Goal: Task Accomplishment & Management: Complete application form

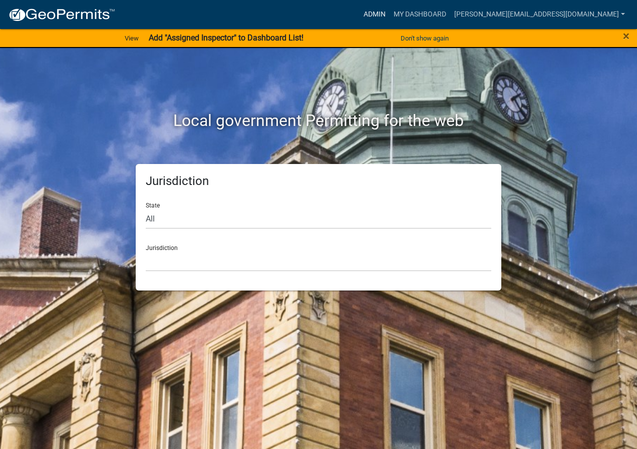
click at [389, 6] on link "Admin" at bounding box center [374, 14] width 30 height 19
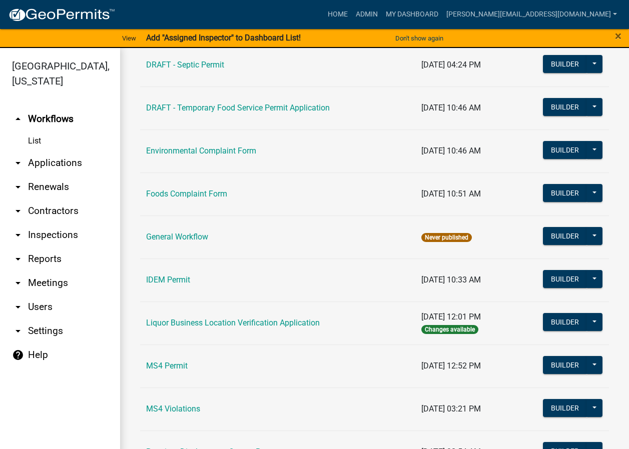
scroll to position [601, 0]
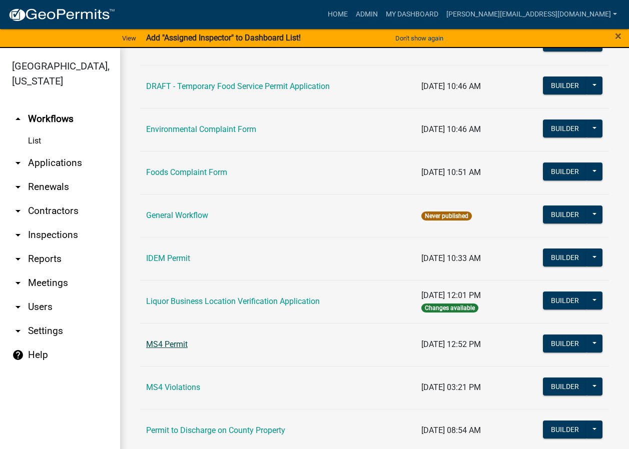
click at [179, 342] on link "MS4 Permit" at bounding box center [167, 345] width 42 height 10
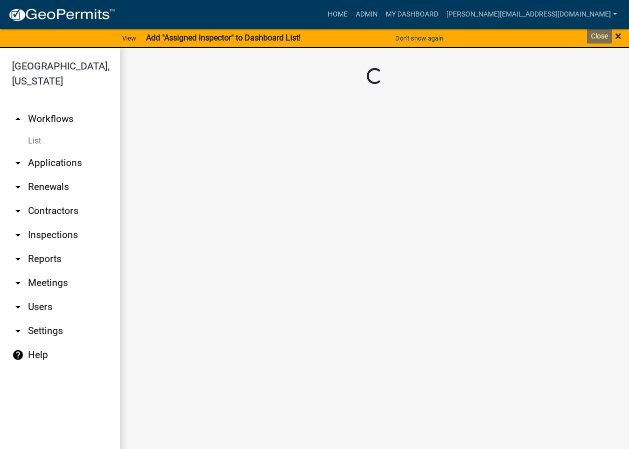
click at [618, 36] on span "×" at bounding box center [618, 36] width 7 height 14
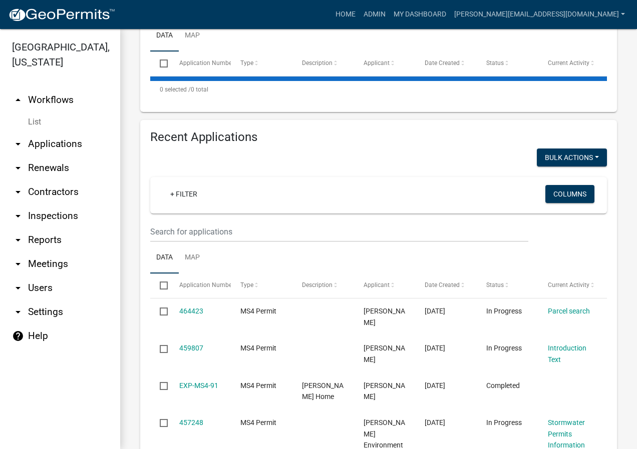
select select "2: 50"
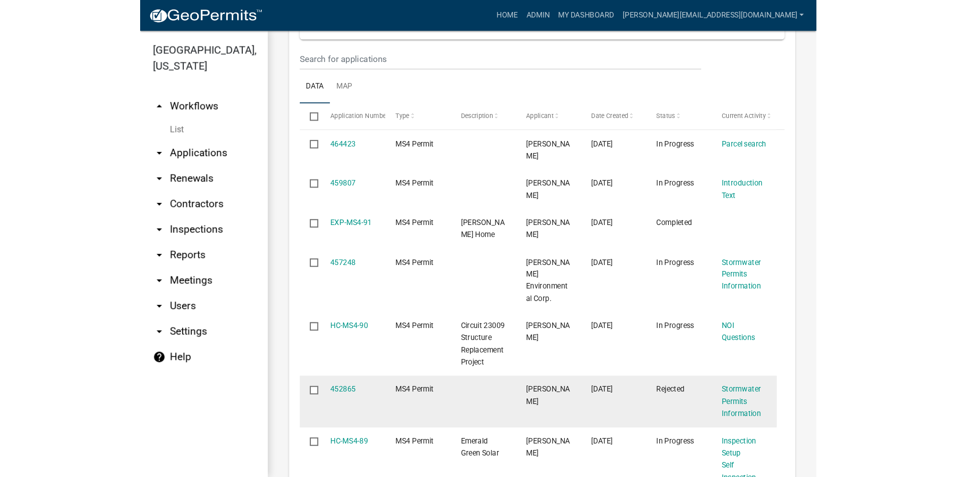
scroll to position [2302, 0]
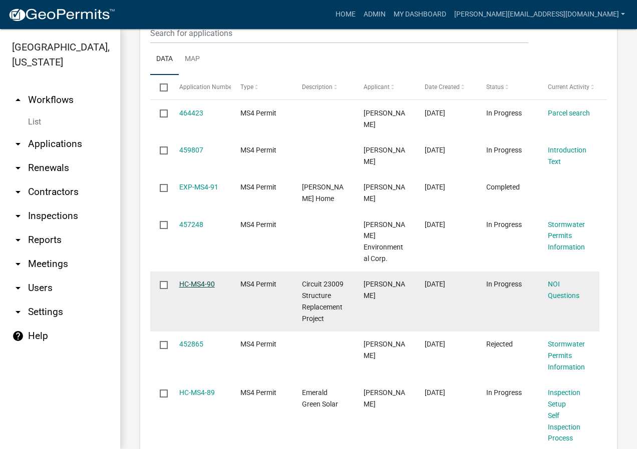
click at [204, 280] on link "HC-MS4-90" at bounding box center [197, 284] width 36 height 8
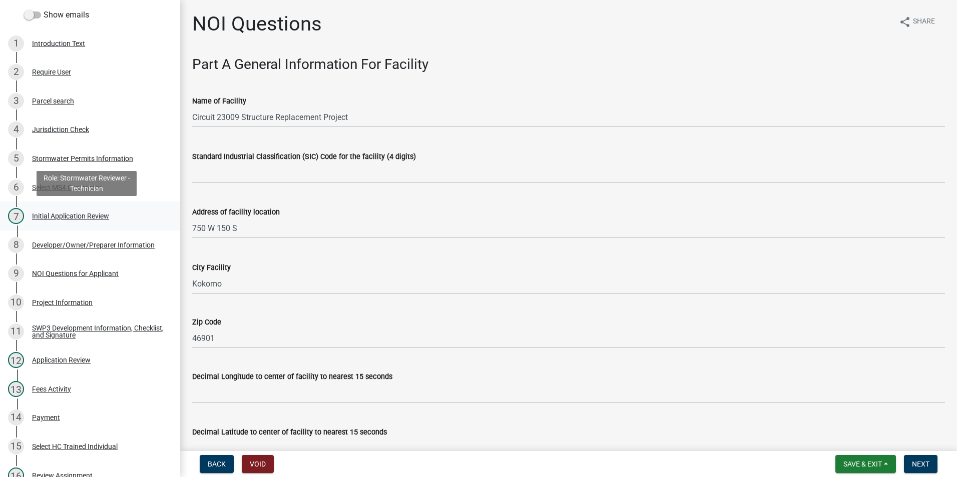
scroll to position [50, 0]
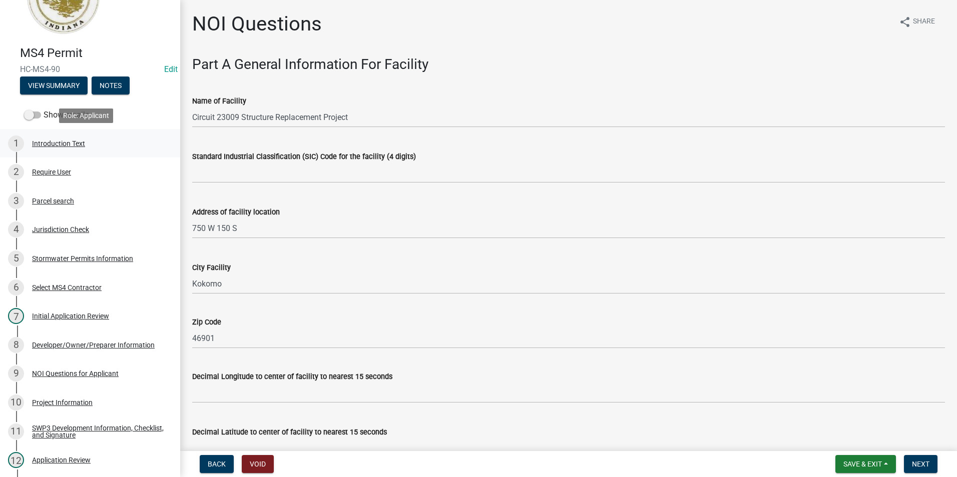
click at [100, 146] on div "1 Introduction Text" at bounding box center [86, 144] width 156 height 16
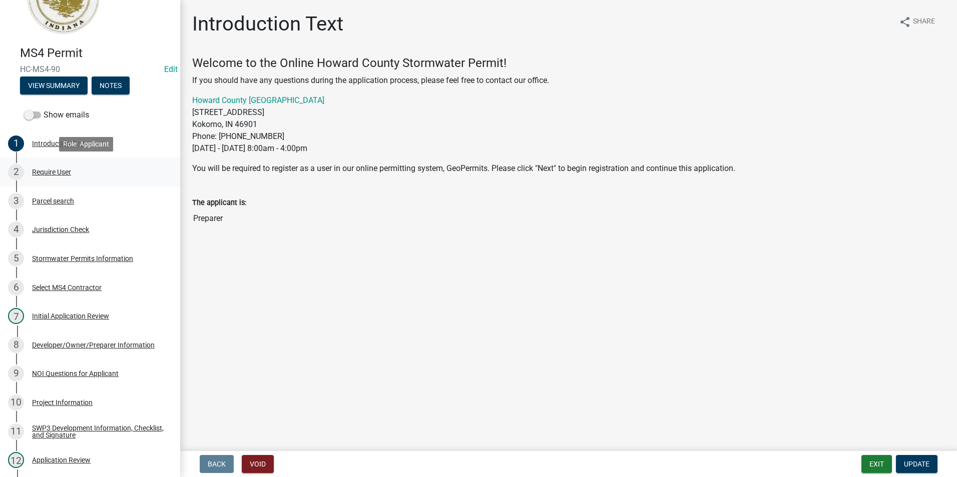
click at [97, 179] on div "2 Require User" at bounding box center [86, 172] width 156 height 16
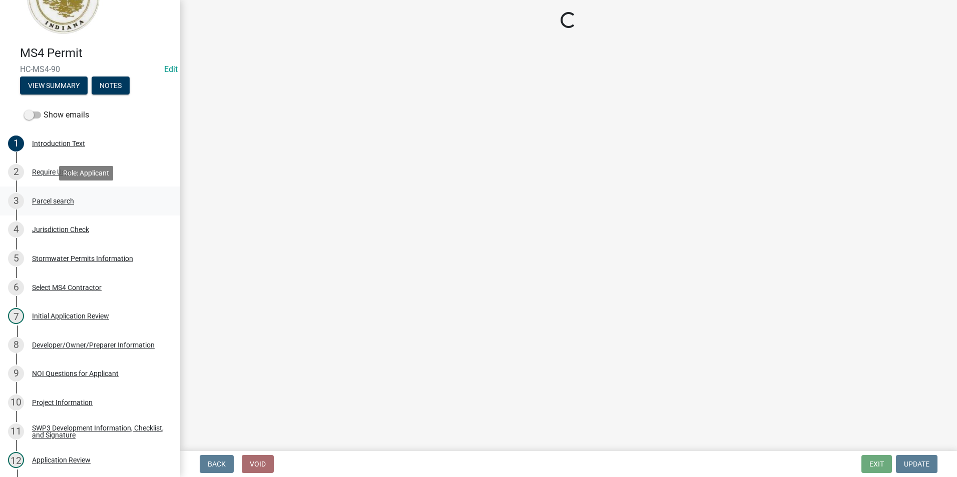
click at [98, 201] on div "3 Parcel search" at bounding box center [86, 201] width 156 height 16
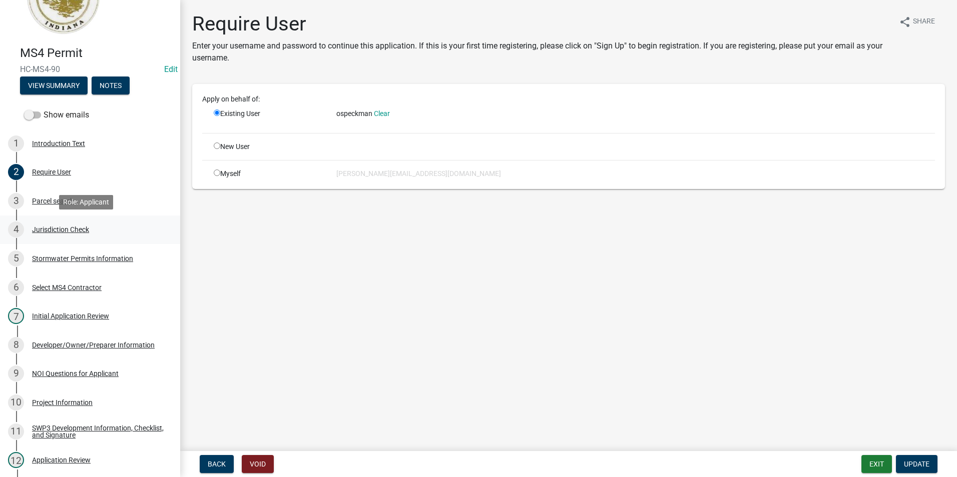
click at [115, 233] on div "4 Jurisdiction Check" at bounding box center [86, 230] width 156 height 16
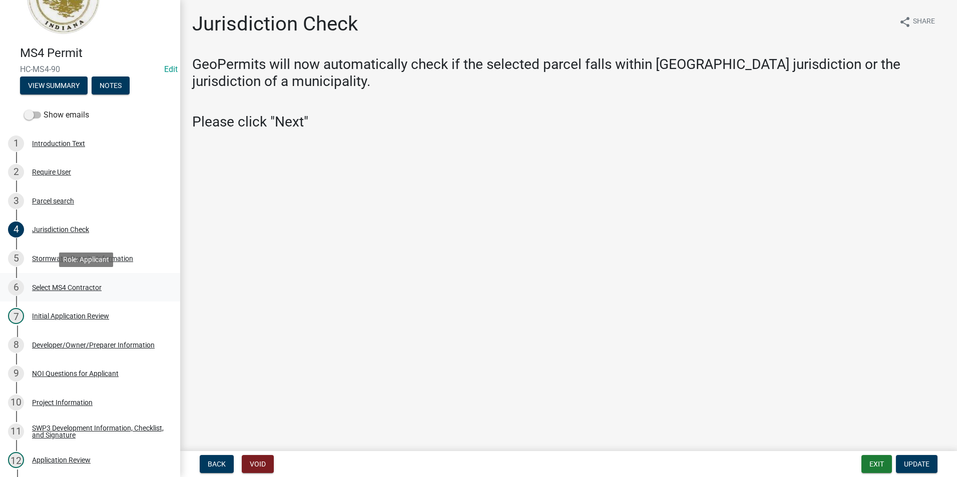
click at [99, 294] on div "6 Select MS4 Contractor" at bounding box center [86, 288] width 156 height 16
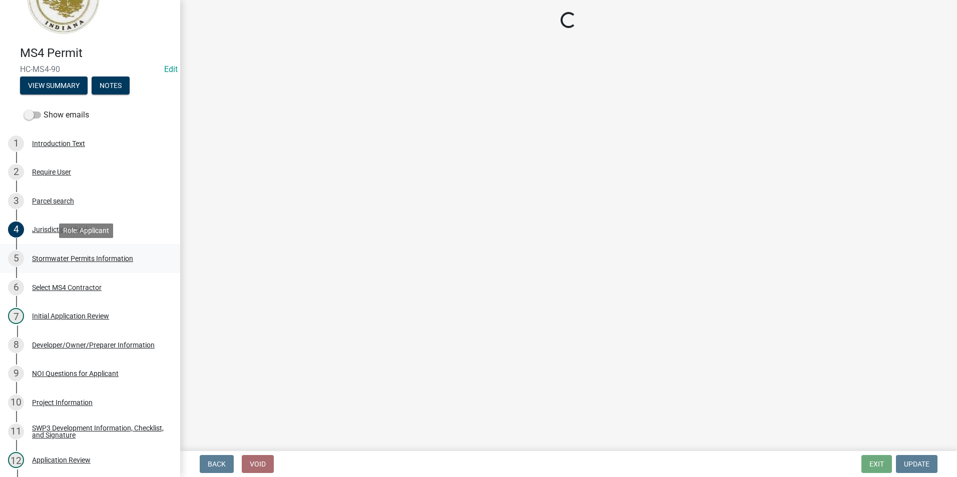
click at [108, 251] on div "5 Stormwater Permits Information" at bounding box center [86, 259] width 156 height 16
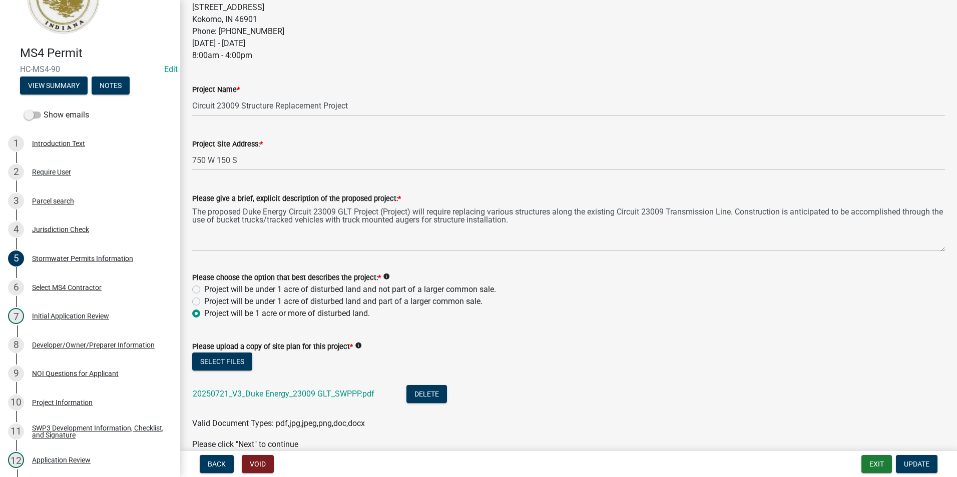
scroll to position [372, 0]
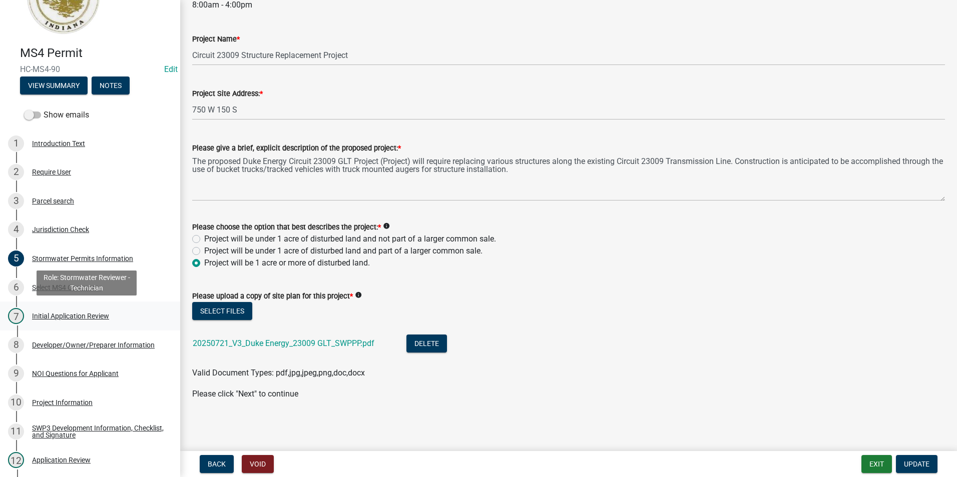
click at [104, 314] on div "Initial Application Review" at bounding box center [70, 316] width 77 height 7
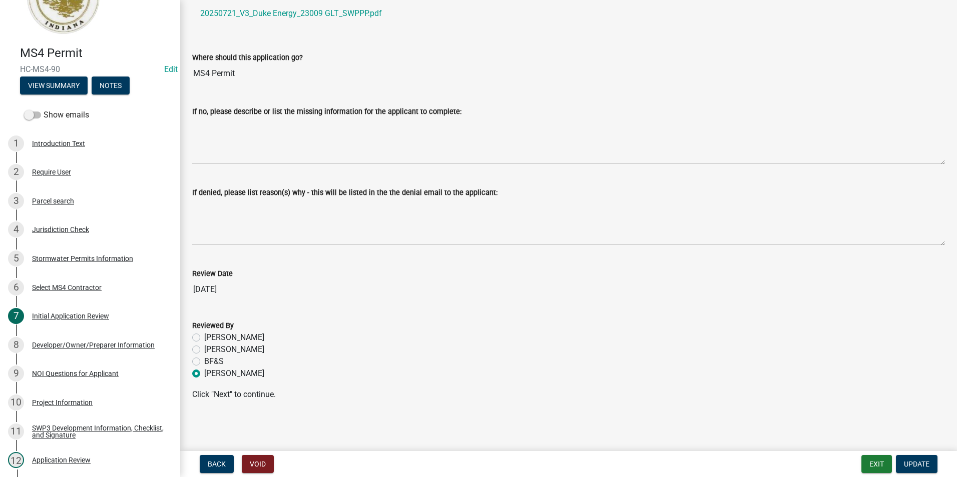
scroll to position [71, 0]
click at [107, 346] on div "Developer/Owner/Preparer Information" at bounding box center [93, 345] width 123 height 7
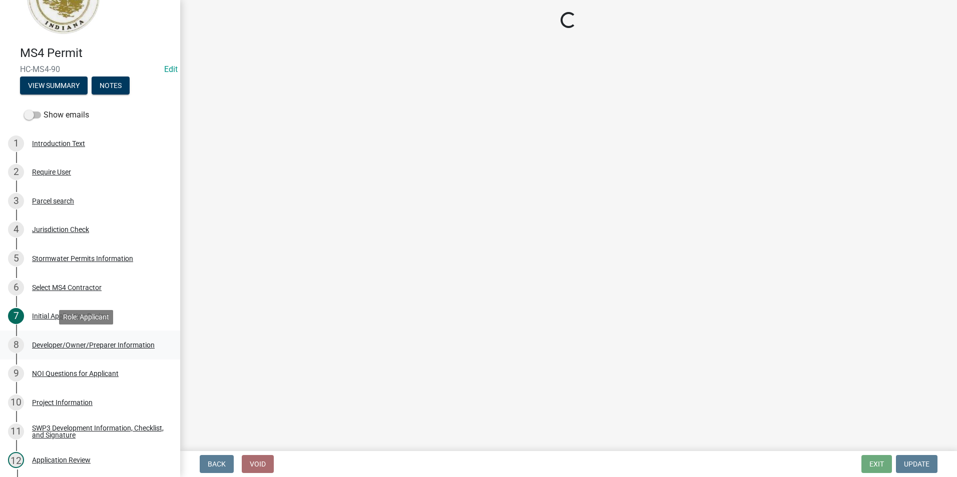
scroll to position [0, 0]
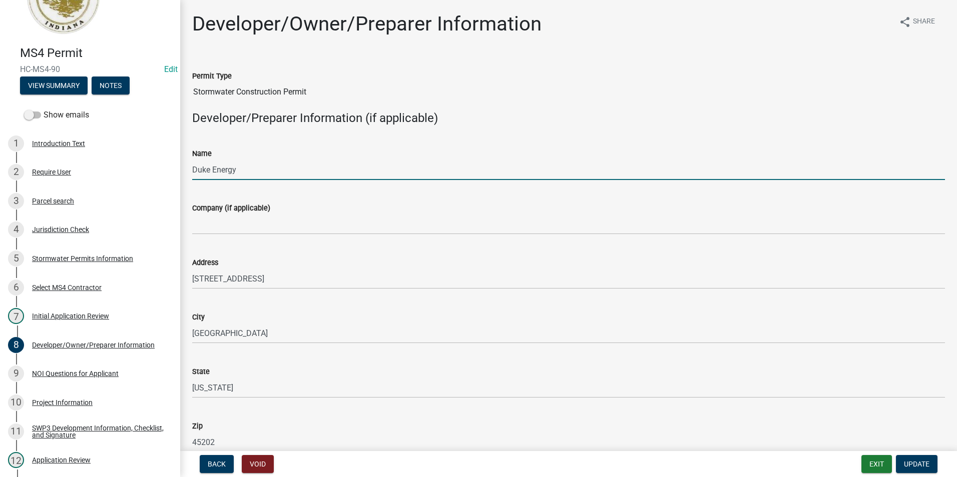
click at [260, 173] on input "Duke Energy" at bounding box center [568, 170] width 753 height 21
drag, startPoint x: 259, startPoint y: 170, endPoint x: 182, endPoint y: 164, distance: 77.4
type input "[PERSON_NAME]"
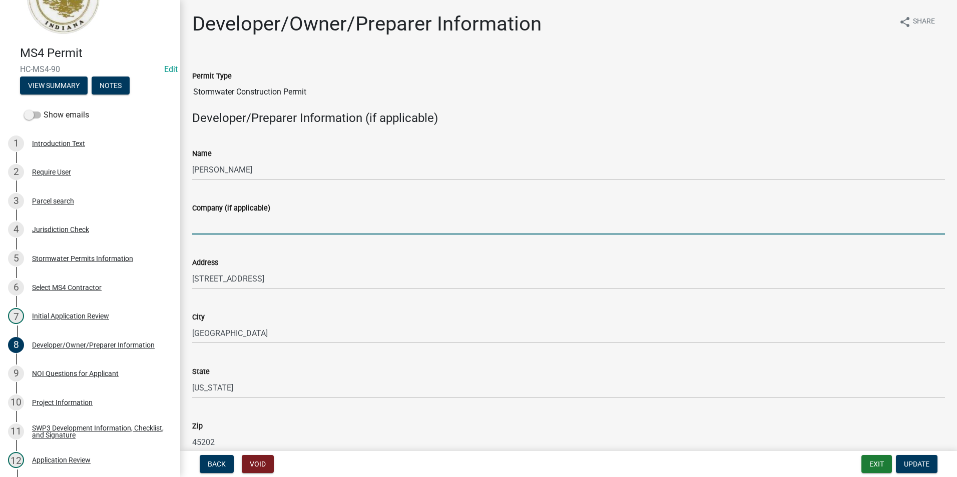
click at [286, 227] on input "Company (if applicable)" at bounding box center [568, 224] width 753 height 21
type input "V3 Companies"
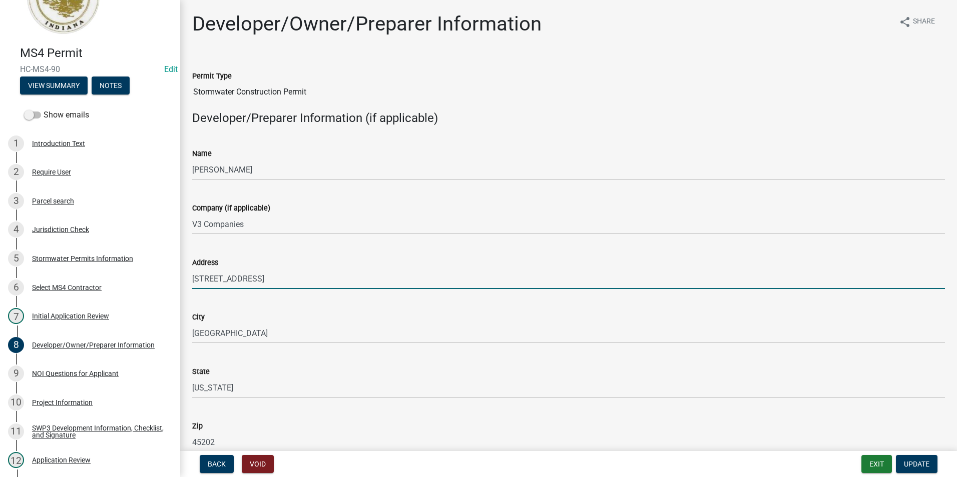
click at [281, 281] on input "[STREET_ADDRESS]" at bounding box center [568, 279] width 753 height 21
drag, startPoint x: 271, startPoint y: 280, endPoint x: 187, endPoint y: 280, distance: 84.1
click at [187, 280] on div "Address [STREET_ADDRESS]" at bounding box center [569, 266] width 768 height 47
type input "[STREET_ADDRESS]"
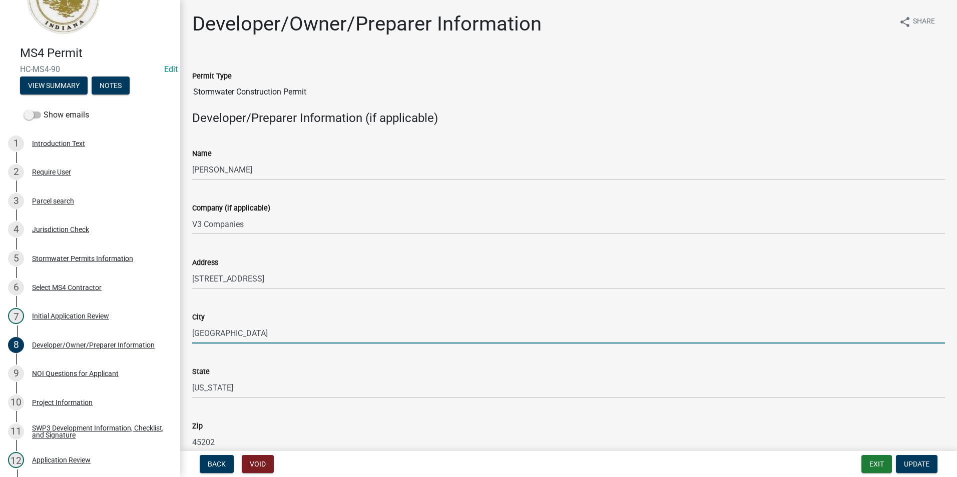
drag, startPoint x: 283, startPoint y: 335, endPoint x: 179, endPoint y: 347, distance: 105.3
click at [179, 347] on div "MS4 Permit HC-MS4-90 Edit View Summary Notes Show emails 1 Introduction Text 2 …" at bounding box center [478, 238] width 957 height 477
type input "[GEOGRAPHIC_DATA]"
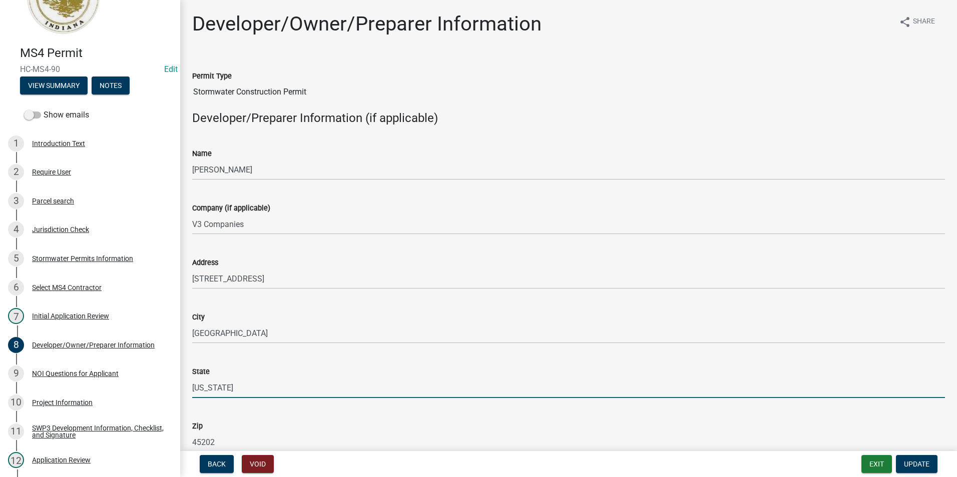
type input "[US_STATE]"
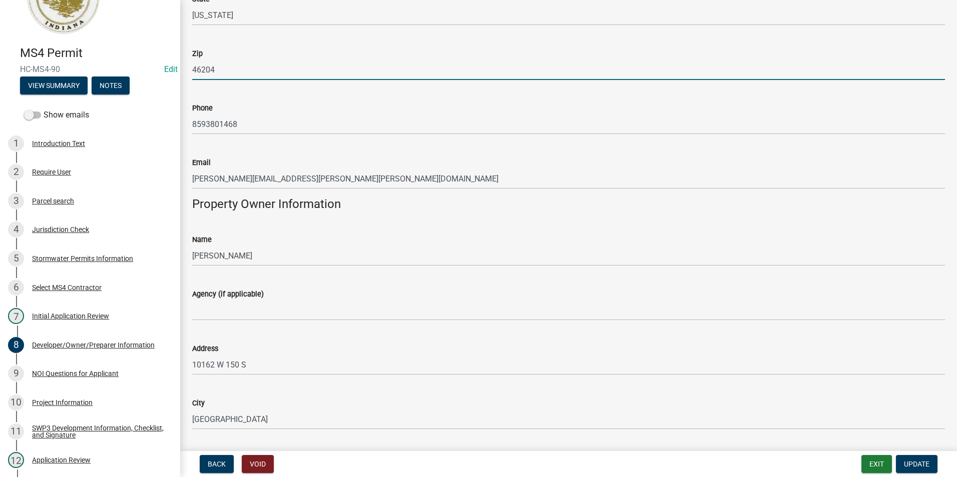
scroll to position [444, 0]
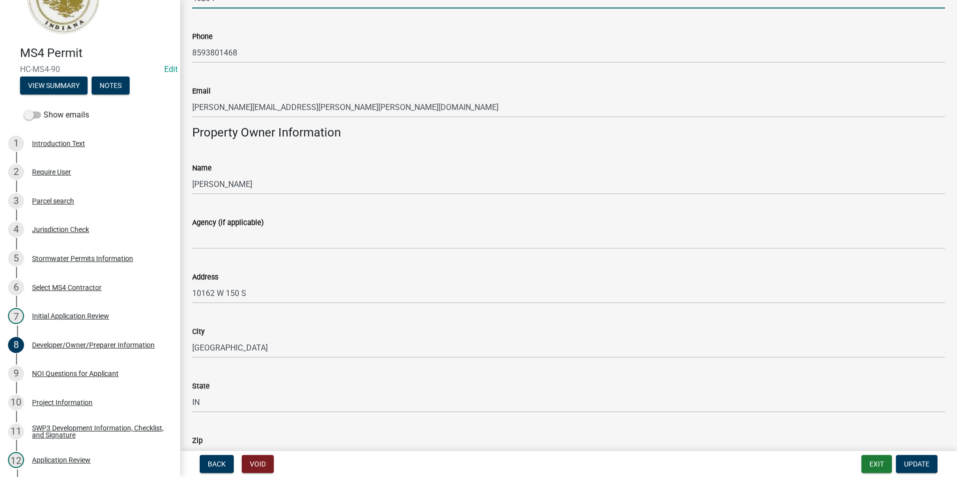
type input "46204"
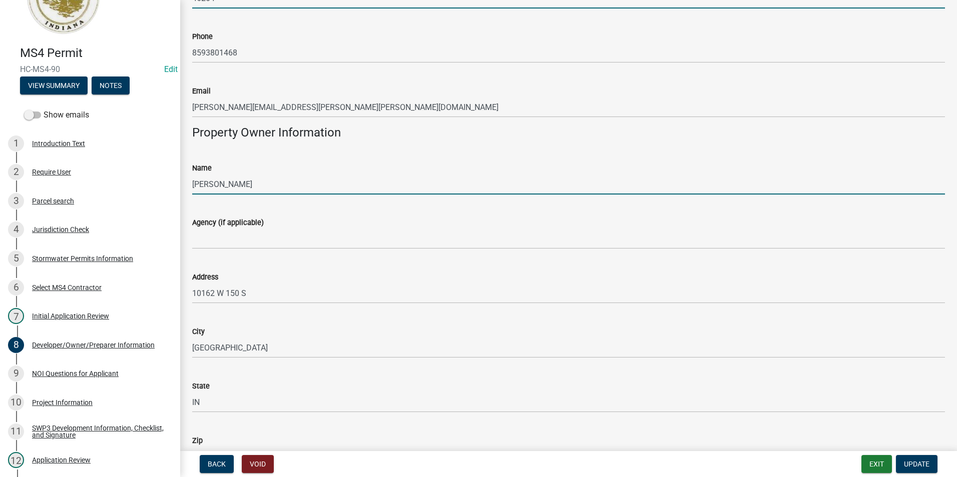
click at [290, 185] on input "[PERSON_NAME]" at bounding box center [568, 184] width 753 height 21
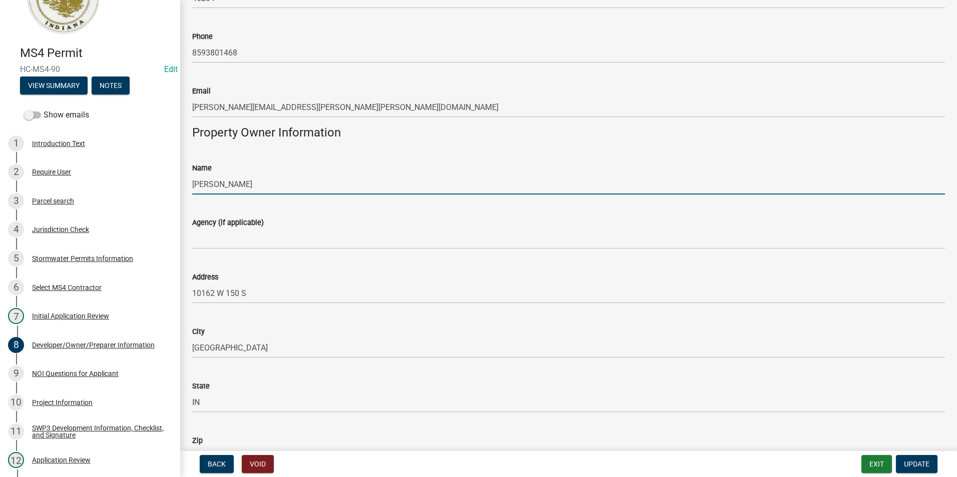
drag, startPoint x: 290, startPoint y: 185, endPoint x: 175, endPoint y: 180, distance: 115.7
click at [175, 180] on div "MS4 Permit HC-MS4-90 Edit View Summary Notes Show emails 1 Introduction Text 2 …" at bounding box center [478, 238] width 957 height 477
drag, startPoint x: 288, startPoint y: 184, endPoint x: 187, endPoint y: 181, distance: 101.6
click at [187, 181] on div "Name Duke Energy" at bounding box center [569, 171] width 768 height 47
type input "[PERSON_NAME]"
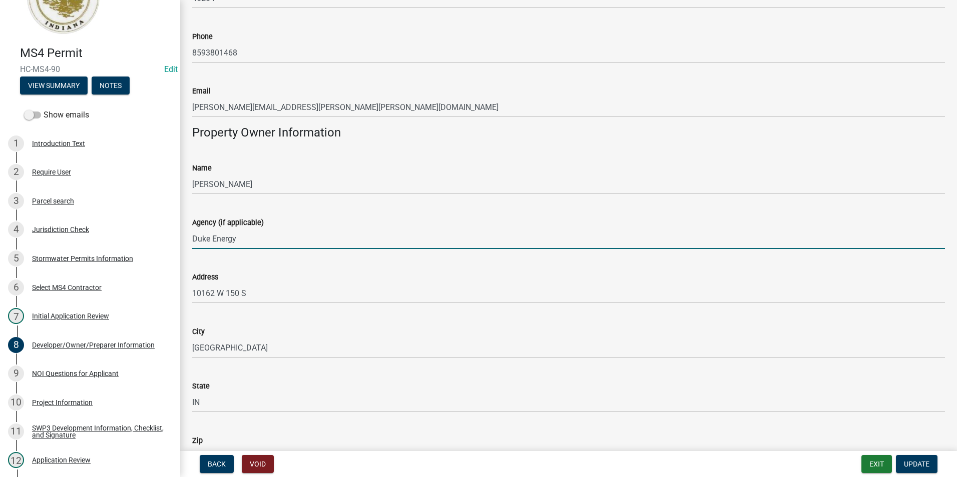
type input "Duke Energy"
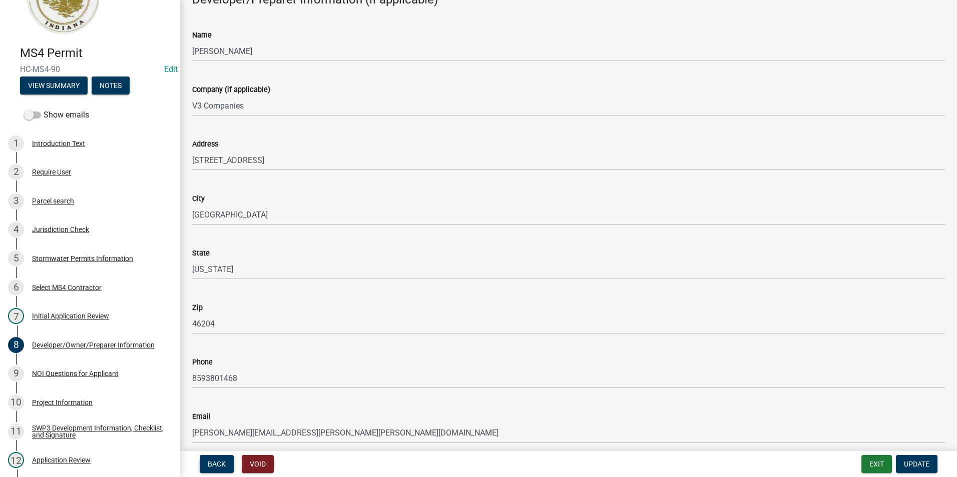
scroll to position [44, 0]
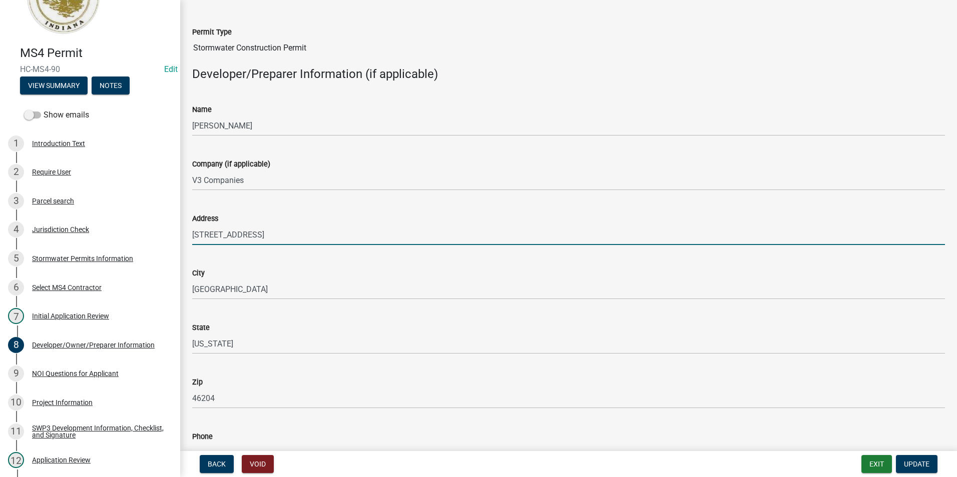
drag, startPoint x: 323, startPoint y: 233, endPoint x: 190, endPoint y: 233, distance: 133.6
click at [190, 233] on div "Address [STREET_ADDRESS]" at bounding box center [569, 222] width 768 height 47
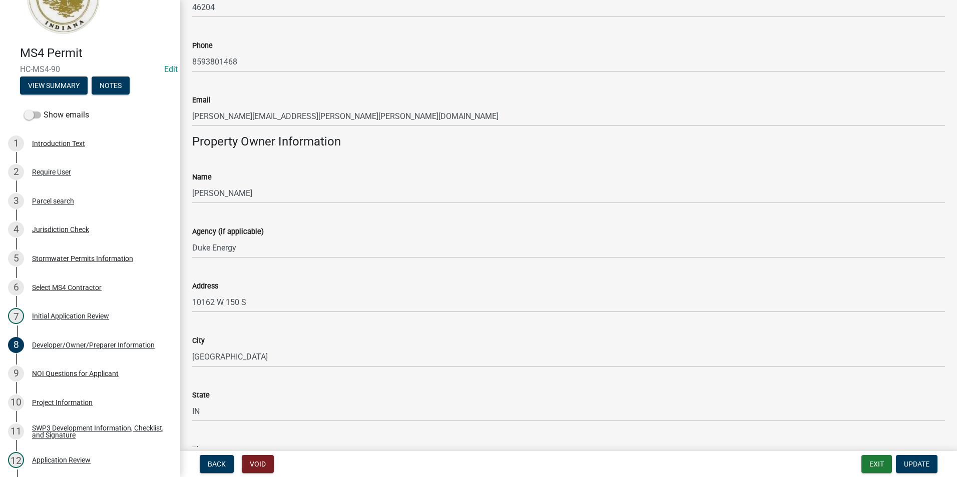
scroll to position [495, 0]
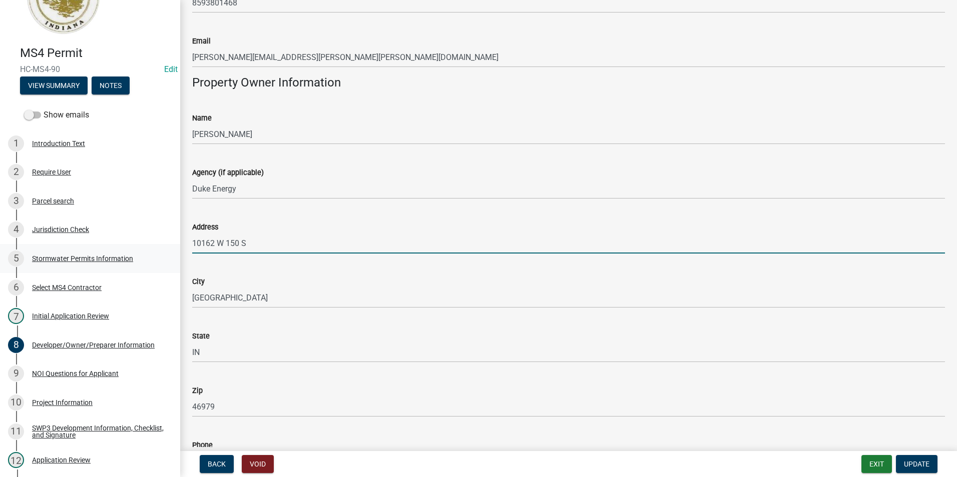
drag, startPoint x: 274, startPoint y: 242, endPoint x: 140, endPoint y: 246, distance: 134.2
click at [140, 246] on div "MS4 Permit HC-MS4-90 Edit View Summary Notes Show emails 1 Introduction Text 2 …" at bounding box center [478, 238] width 957 height 477
paste input "[STREET_ADDRESS]"
type input "[STREET_ADDRESS]"
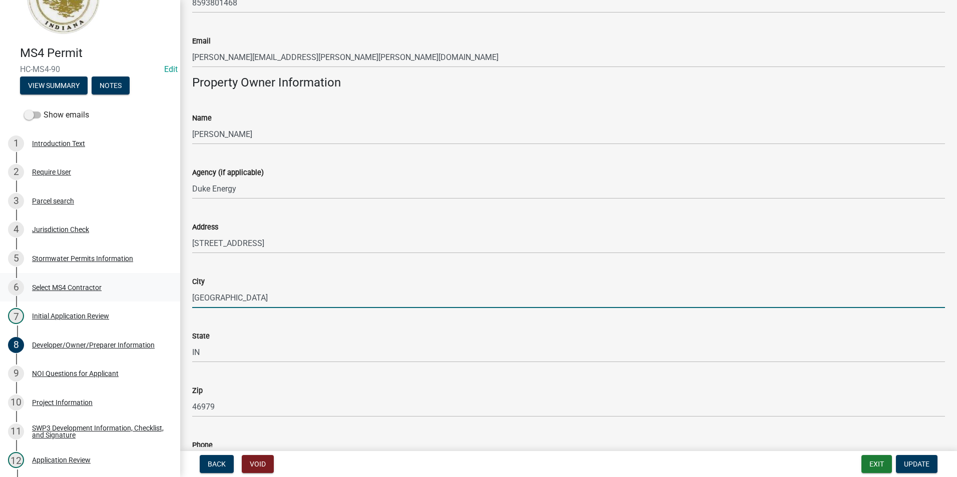
drag, startPoint x: 264, startPoint y: 295, endPoint x: 141, endPoint y: 290, distance: 123.2
click at [141, 290] on div "MS4 Permit HC-MS4-90 Edit View Summary Notes Show emails 1 Introduction Text 2 …" at bounding box center [478, 238] width 957 height 477
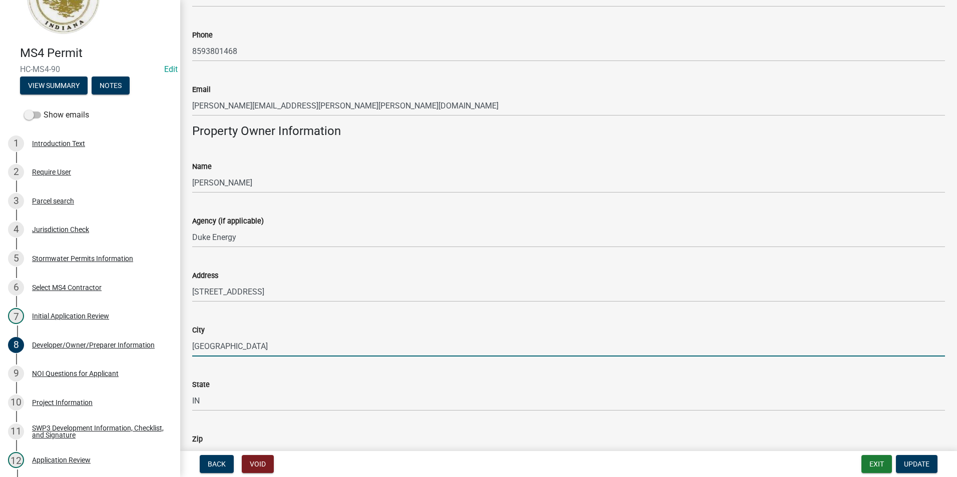
scroll to position [595, 0]
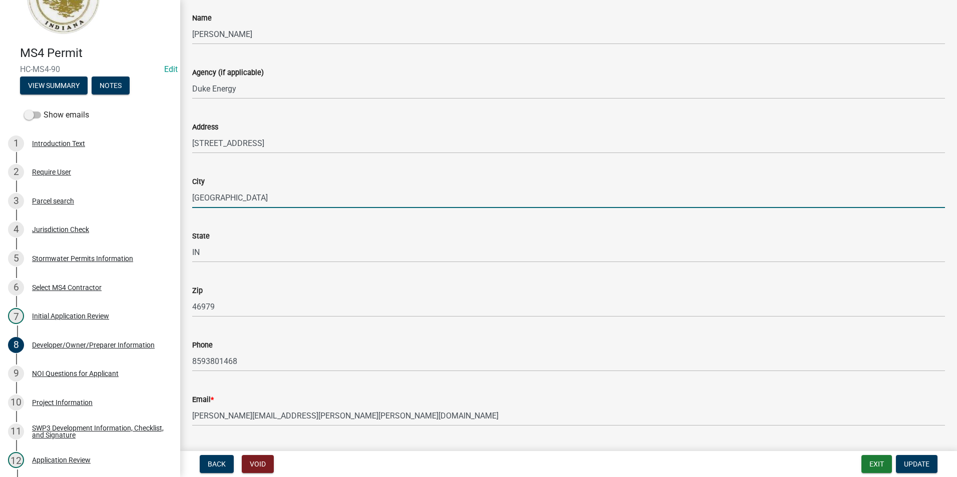
type input "[GEOGRAPHIC_DATA]"
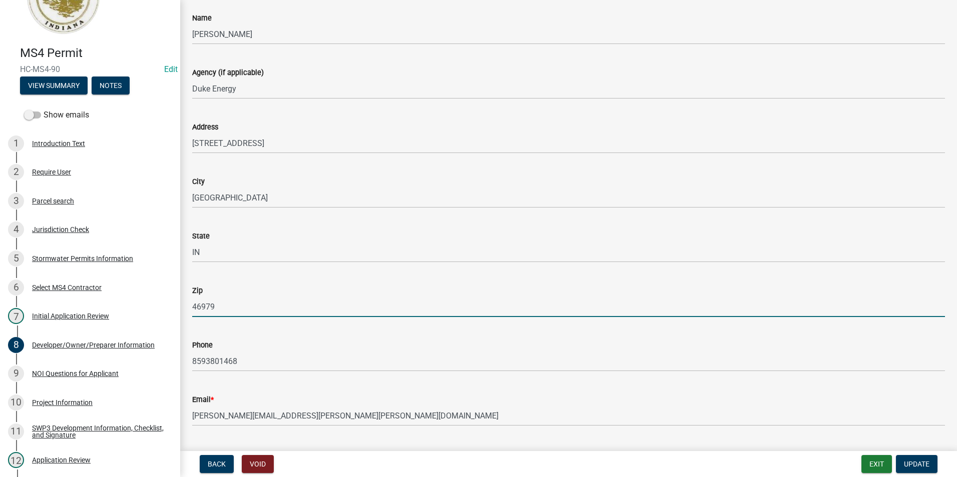
drag, startPoint x: 232, startPoint y: 309, endPoint x: 181, endPoint y: 306, distance: 51.1
type input "46204"
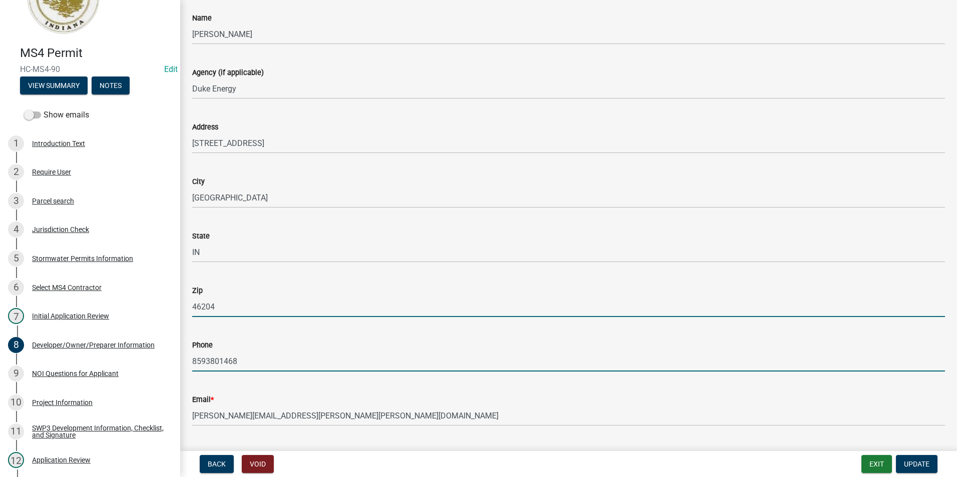
click at [303, 361] on input "8593801468" at bounding box center [568, 361] width 753 height 21
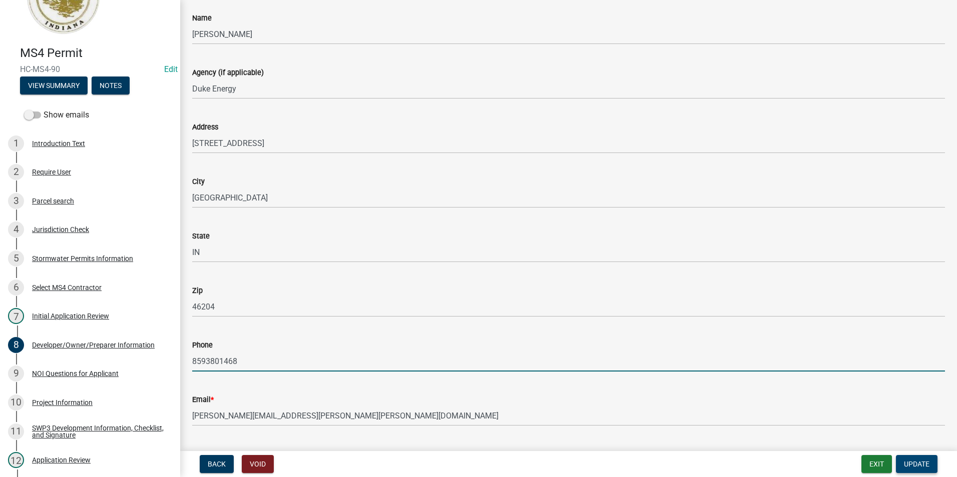
click at [636, 449] on span "Update" at bounding box center [917, 464] width 26 height 8
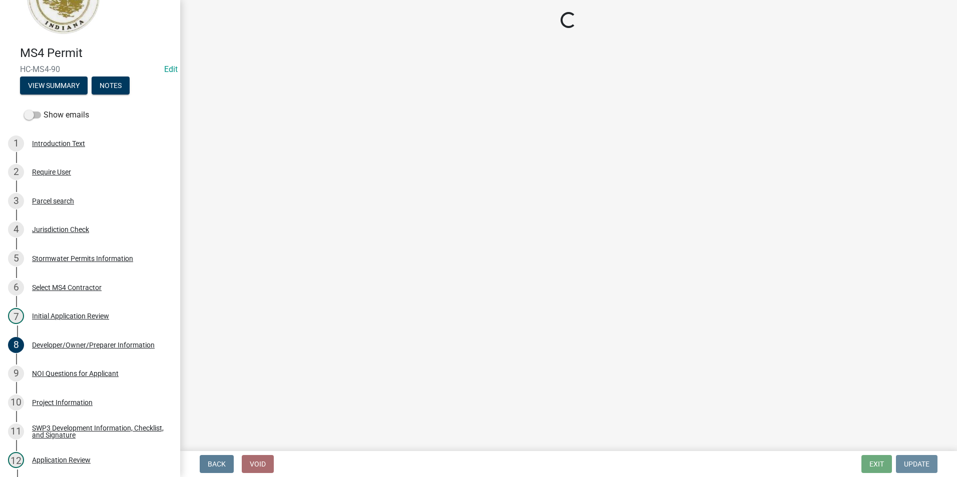
scroll to position [0, 0]
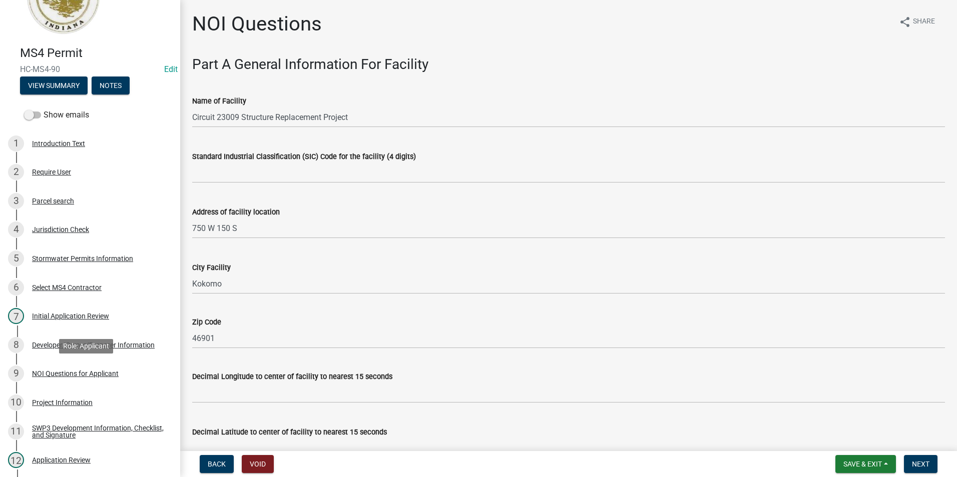
click at [131, 365] on link "9 NOI Questions for Applicant" at bounding box center [90, 374] width 180 height 29
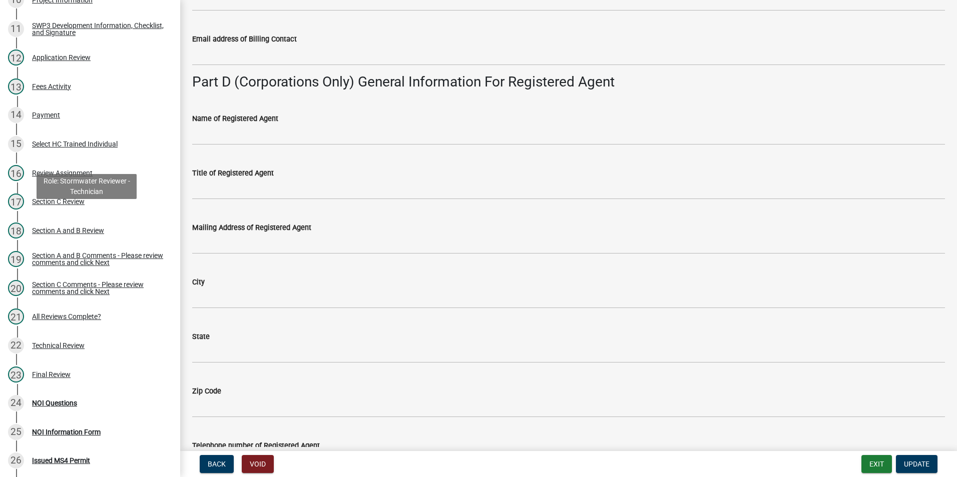
scroll to position [551, 0]
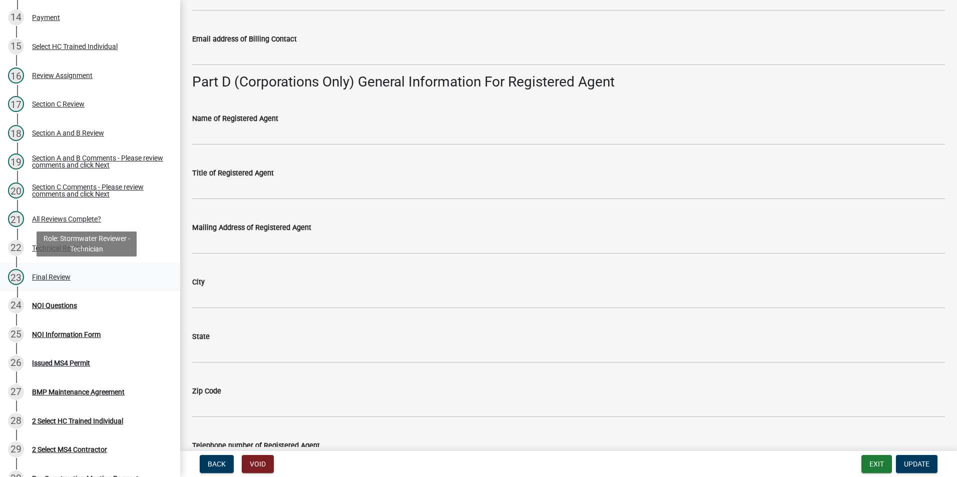
click at [123, 284] on div "23 Final Review" at bounding box center [86, 277] width 156 height 16
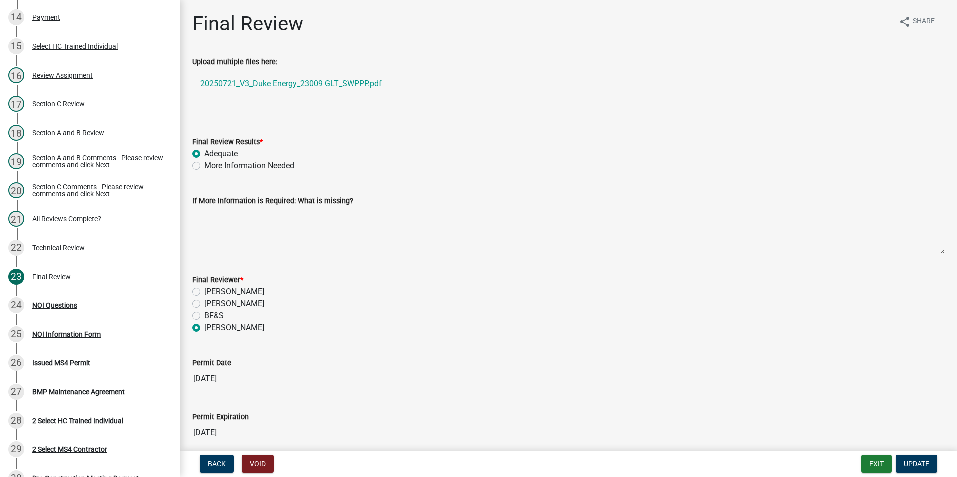
scroll to position [44, 0]
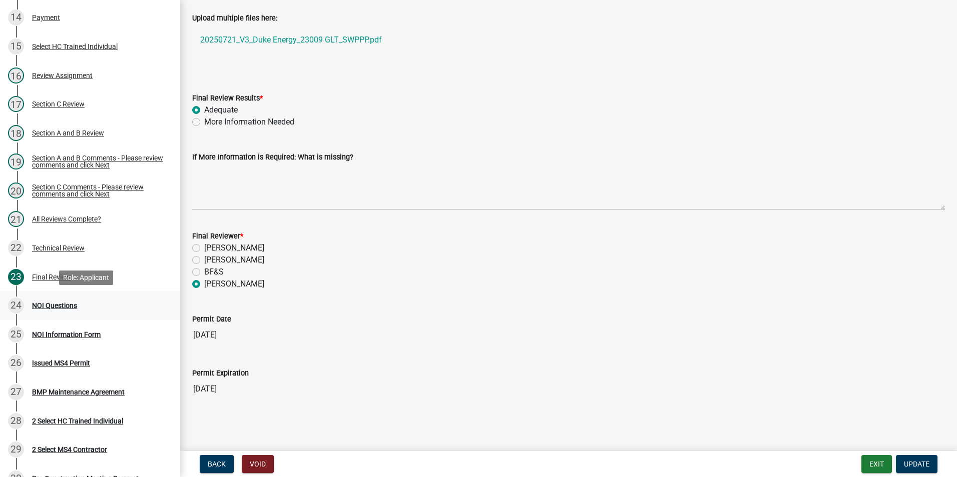
click at [114, 308] on div "24 NOI Questions" at bounding box center [86, 306] width 156 height 16
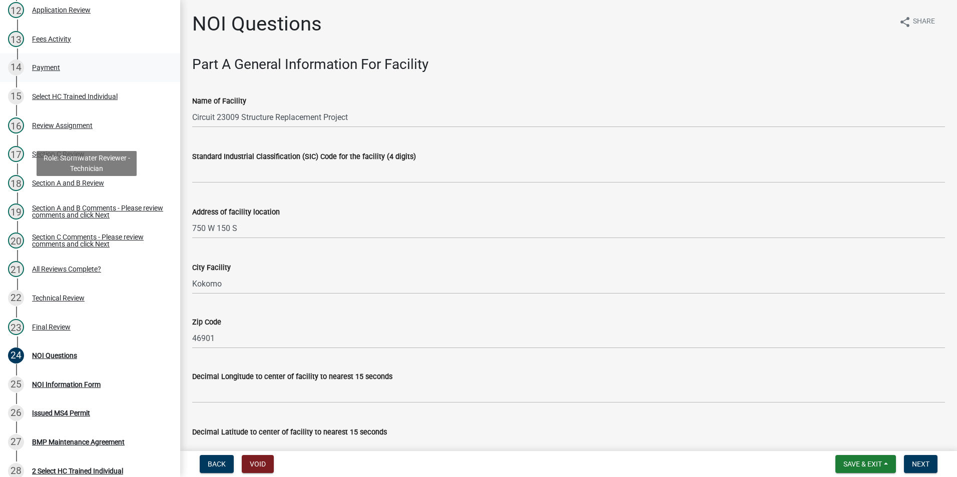
scroll to position [450, 0]
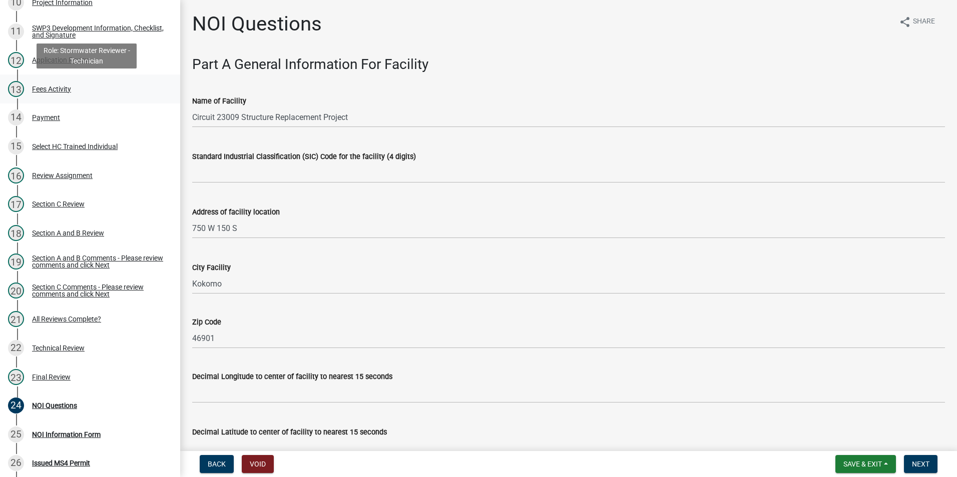
click at [110, 85] on div "13 Fees Activity" at bounding box center [86, 89] width 156 height 16
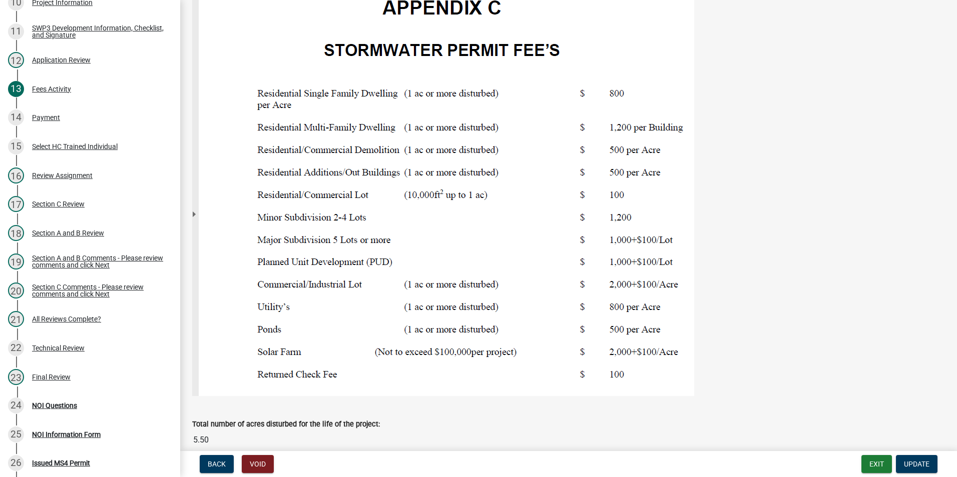
scroll to position [50, 0]
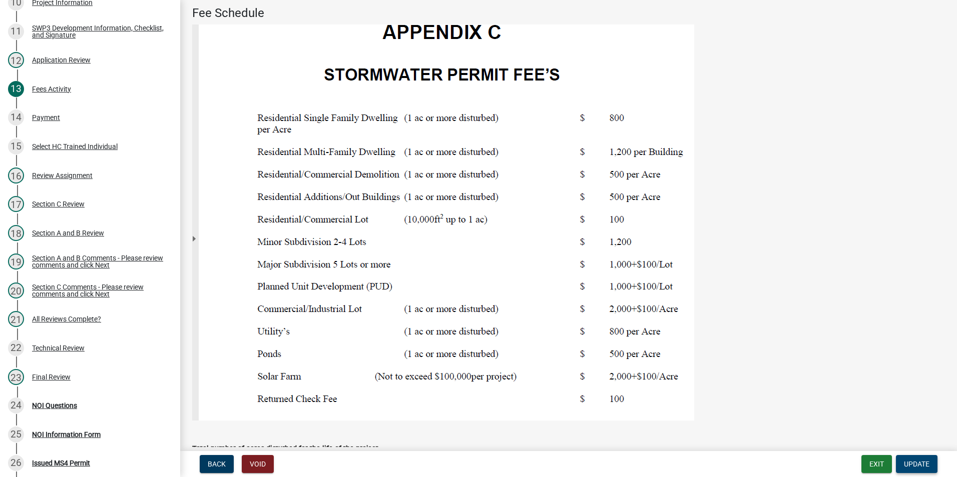
click at [636, 449] on span "Update" at bounding box center [917, 464] width 26 height 8
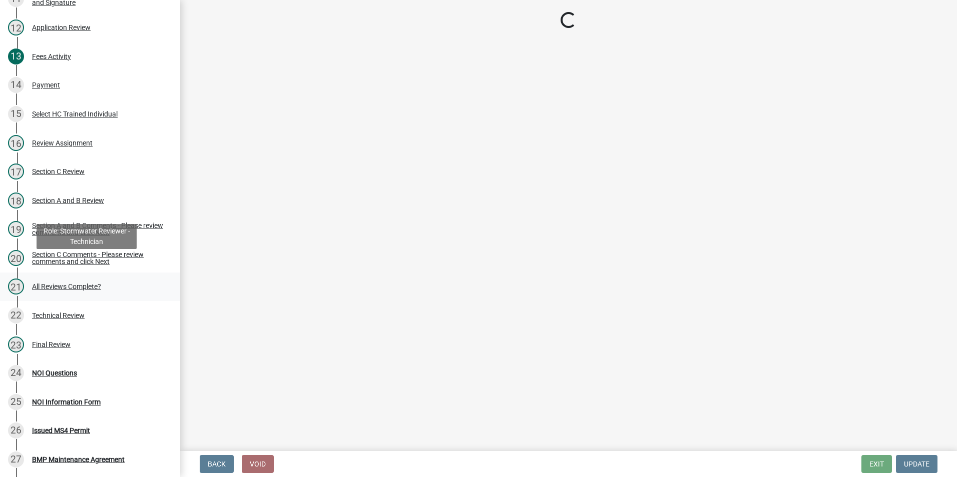
scroll to position [501, 0]
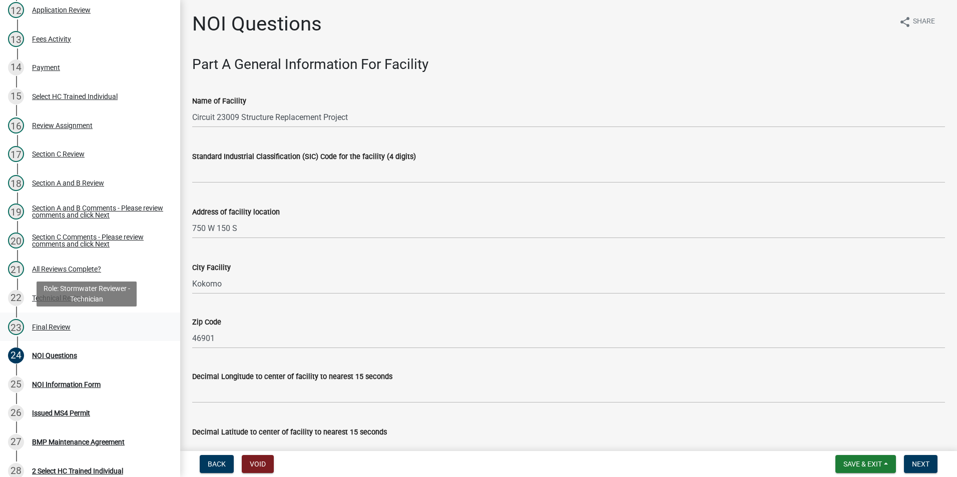
click at [130, 322] on div "23 Final Review" at bounding box center [86, 327] width 156 height 16
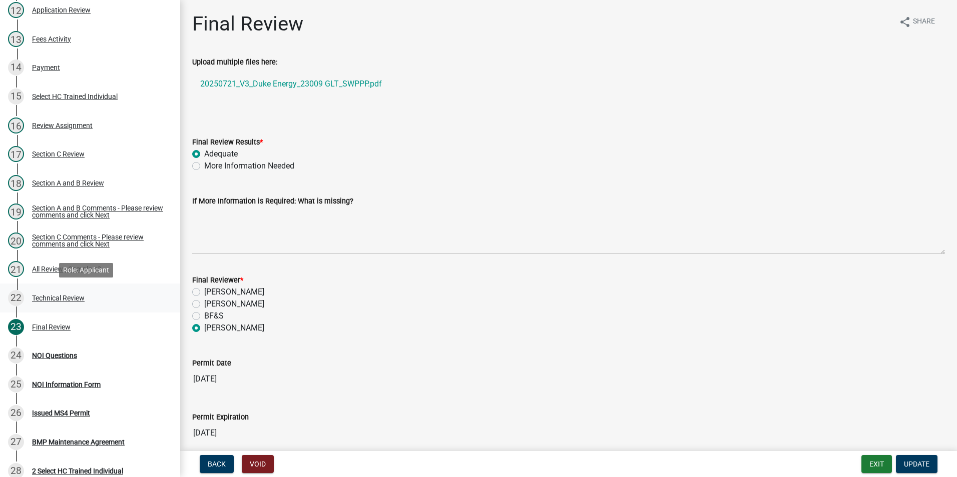
click at [106, 307] on link "22 Technical Review" at bounding box center [90, 298] width 180 height 29
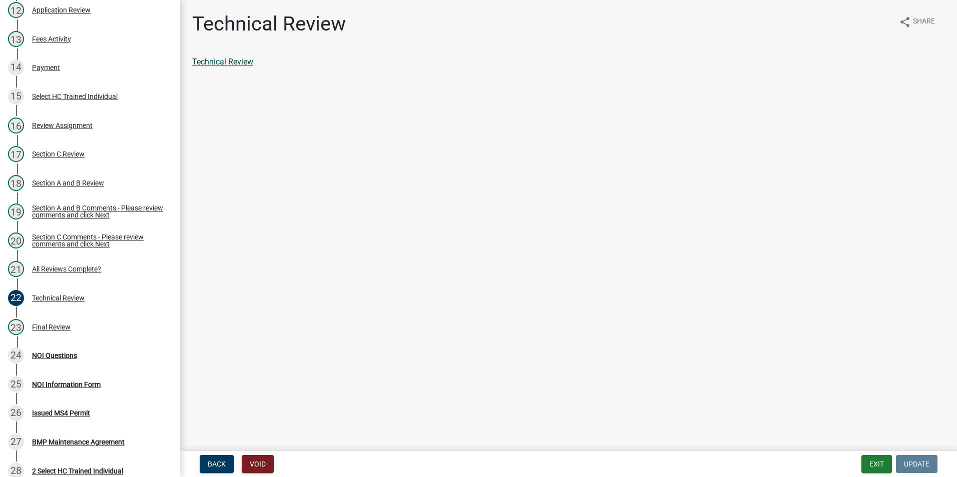
click at [224, 64] on link "Technical Review" at bounding box center [222, 62] width 61 height 10
